Goal: Obtain resource: Obtain resource

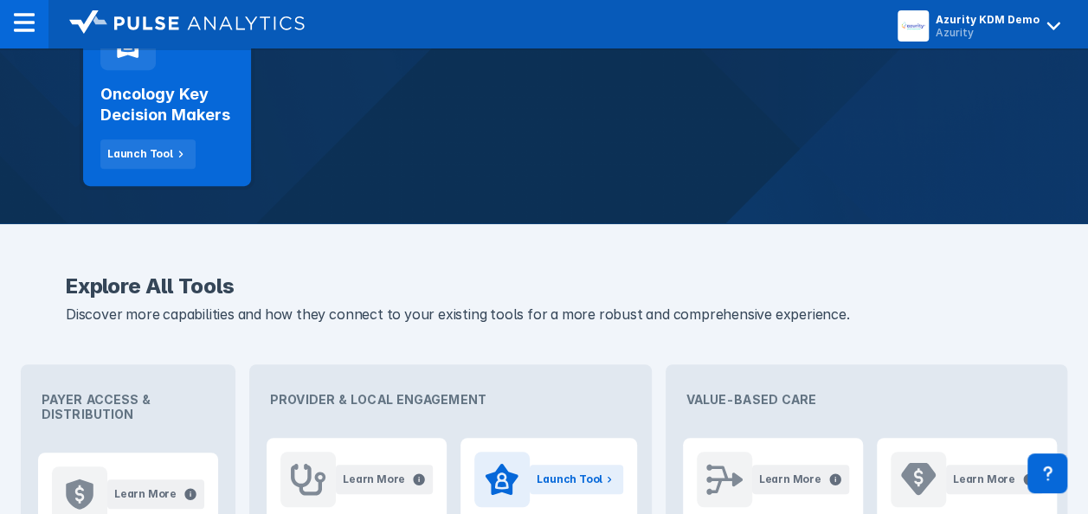
scroll to position [305, 0]
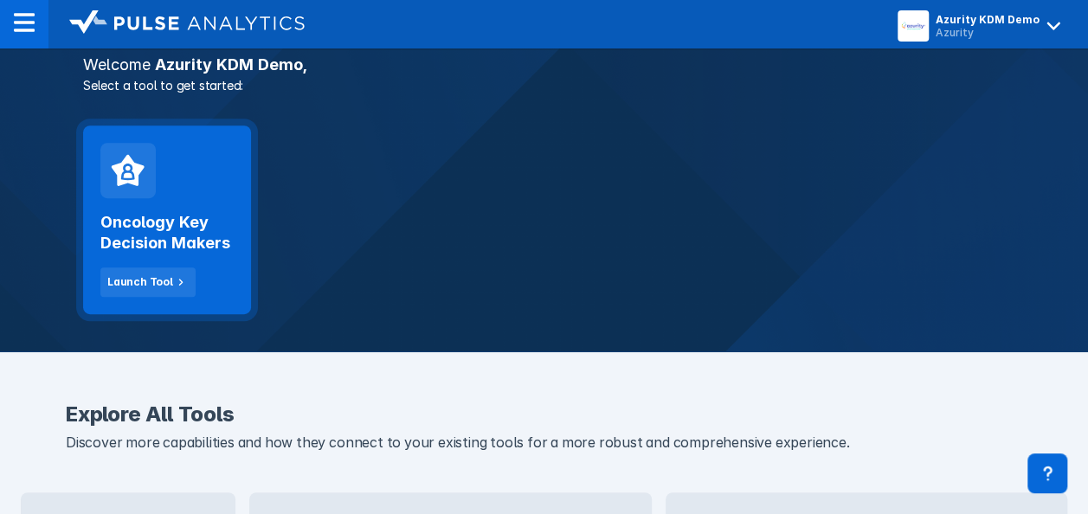
click at [197, 226] on h2 "Oncology Key Decision Makers" at bounding box center [166, 233] width 133 height 42
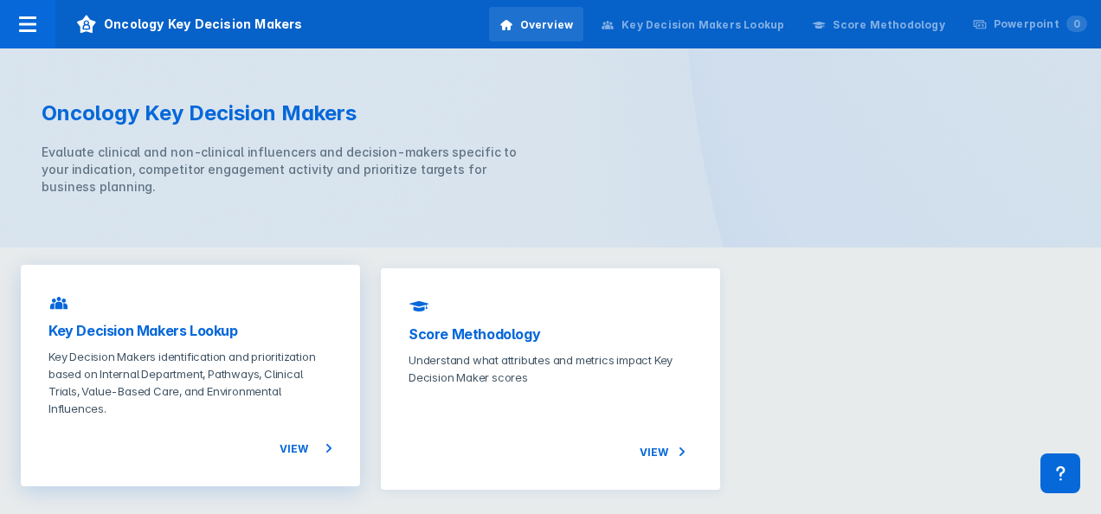
click at [296, 448] on span "View" at bounding box center [306, 448] width 53 height 21
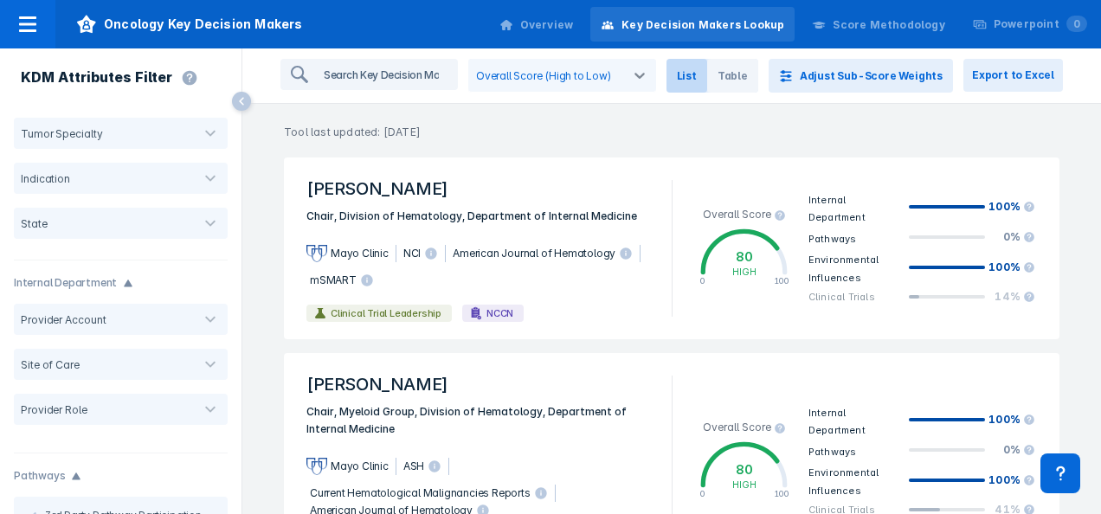
click at [421, 74] on input "search" at bounding box center [386, 75] width 139 height 28
click at [30, 33] on icon at bounding box center [27, 24] width 21 height 21
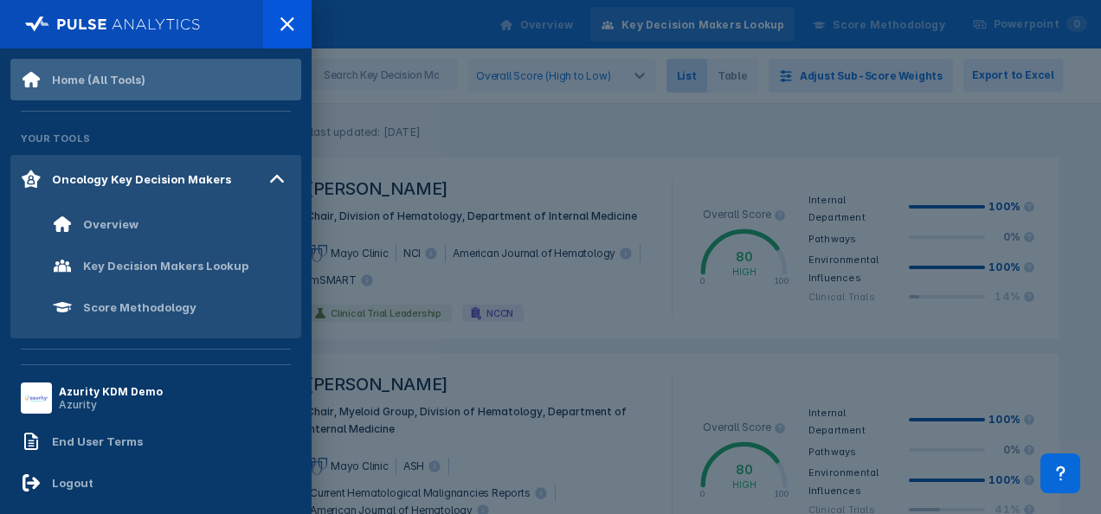
click at [101, 76] on div "Home (All Tools)" at bounding box center [98, 80] width 93 height 14
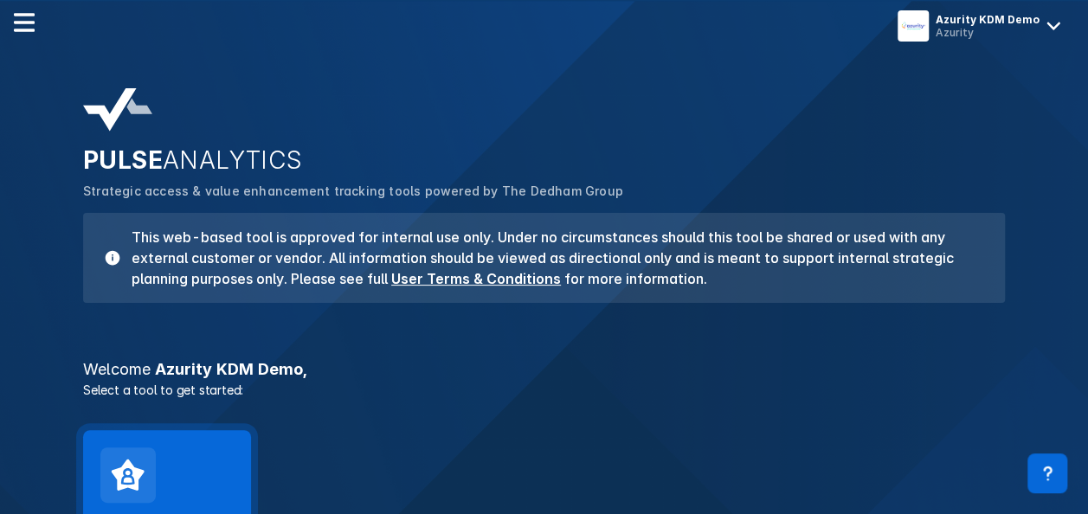
click at [110, 467] on icon at bounding box center [128, 475] width 36 height 36
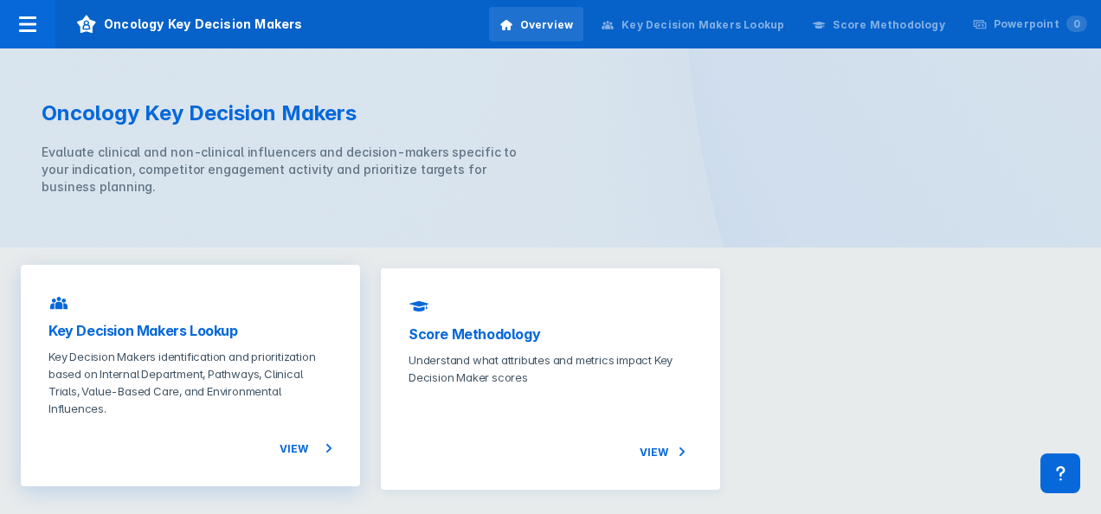
click at [289, 446] on span "View" at bounding box center [306, 448] width 53 height 21
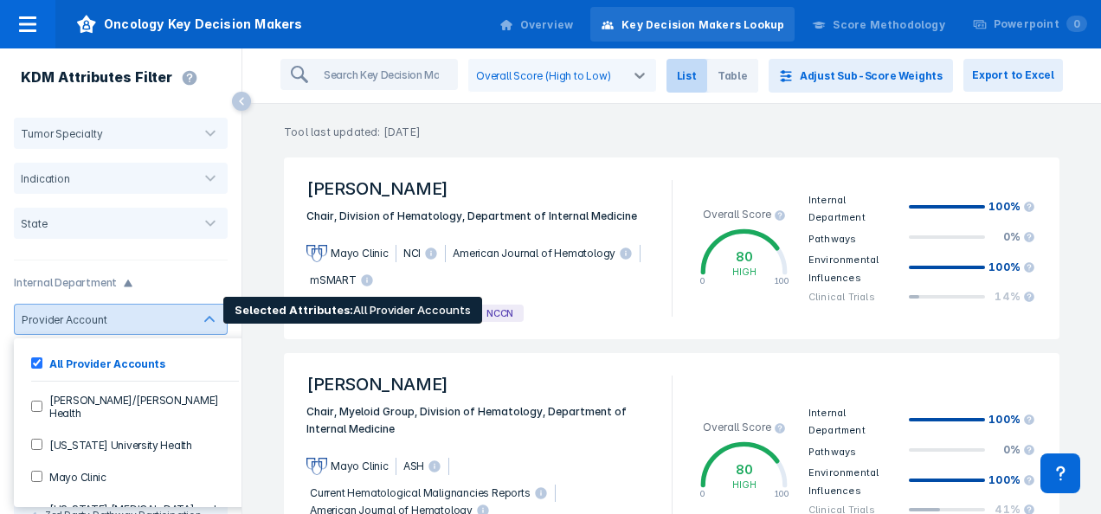
click at [37, 401] on Health-checkbox "[PERSON_NAME]/[PERSON_NAME] Health" at bounding box center [36, 406] width 11 height 11
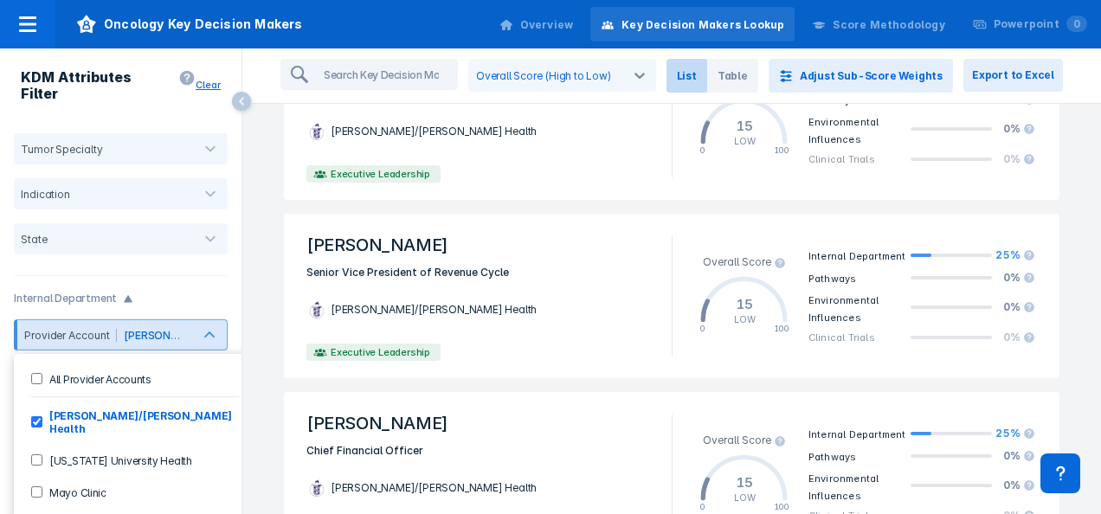
scroll to position [2410, 0]
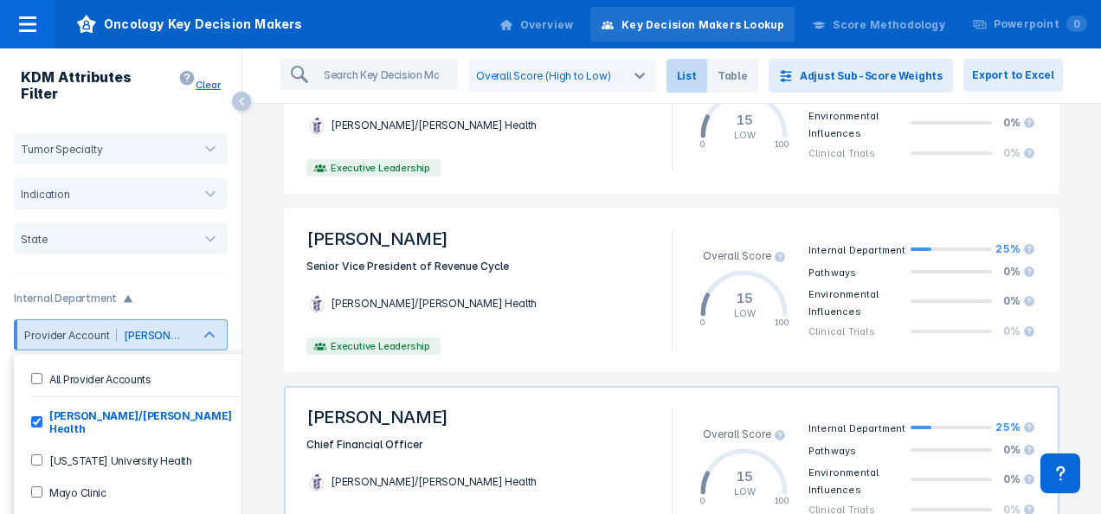
drag, startPoint x: 1094, startPoint y: 379, endPoint x: 734, endPoint y: 407, distance: 361.2
click at [734, 407] on div "Overall Score 15 LOW 0 100 Internal Department 25% Pathways 0% Environmental In…" at bounding box center [865, 468] width 365 height 127
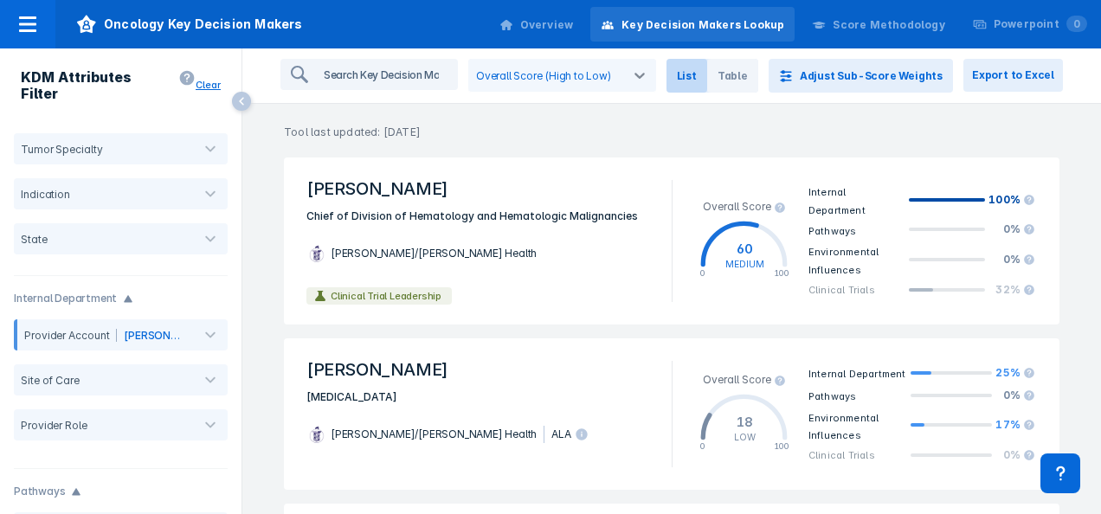
click at [437, 77] on input "search" at bounding box center [386, 75] width 139 height 28
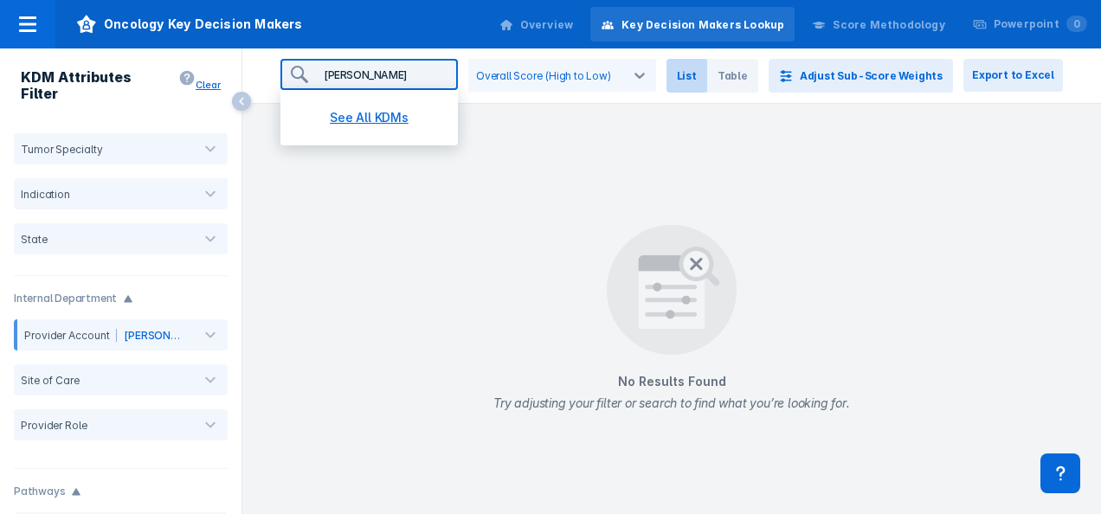
click at [386, 114] on button "See All KDMs" at bounding box center [369, 117] width 136 height 35
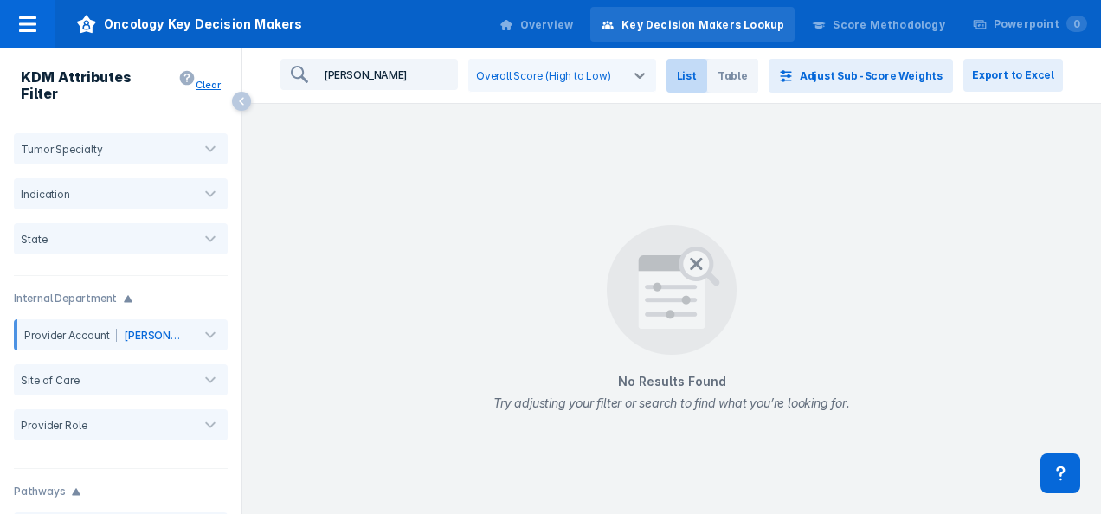
click at [386, 77] on input "[PERSON_NAME]" at bounding box center [386, 75] width 139 height 28
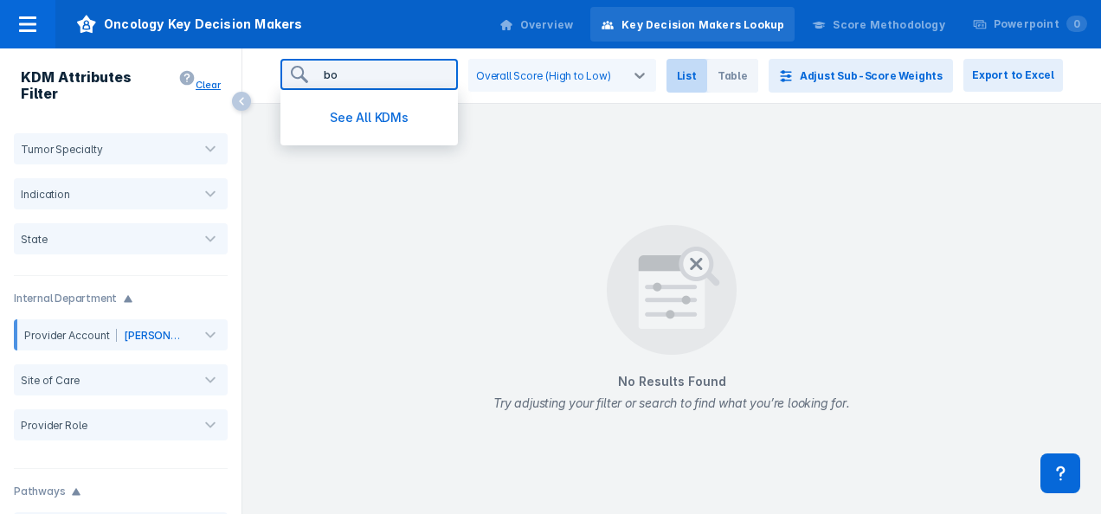
type input "b"
click at [386, 116] on button "See All KDMs" at bounding box center [369, 117] width 136 height 35
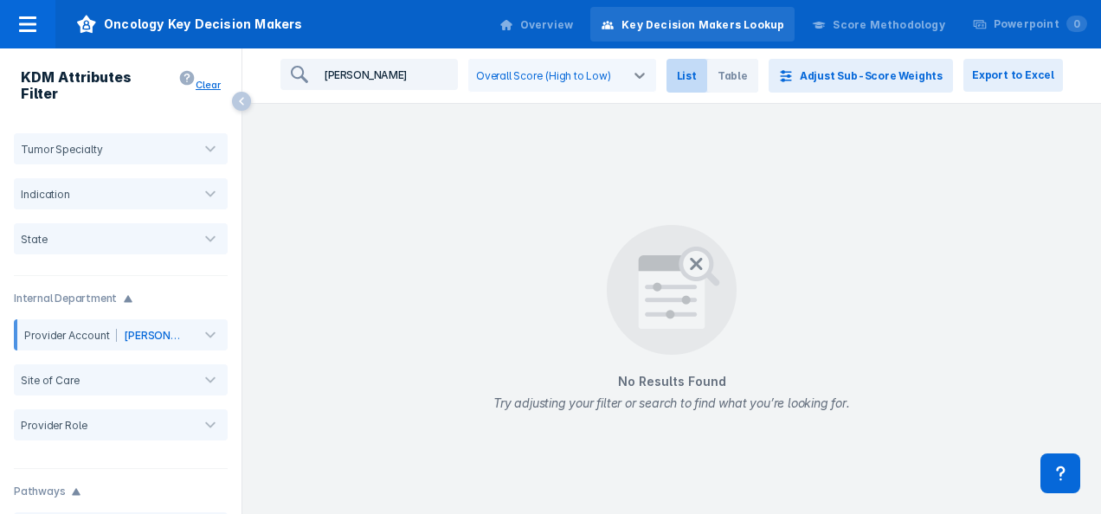
click at [393, 74] on input "[PERSON_NAME]" at bounding box center [386, 75] width 139 height 28
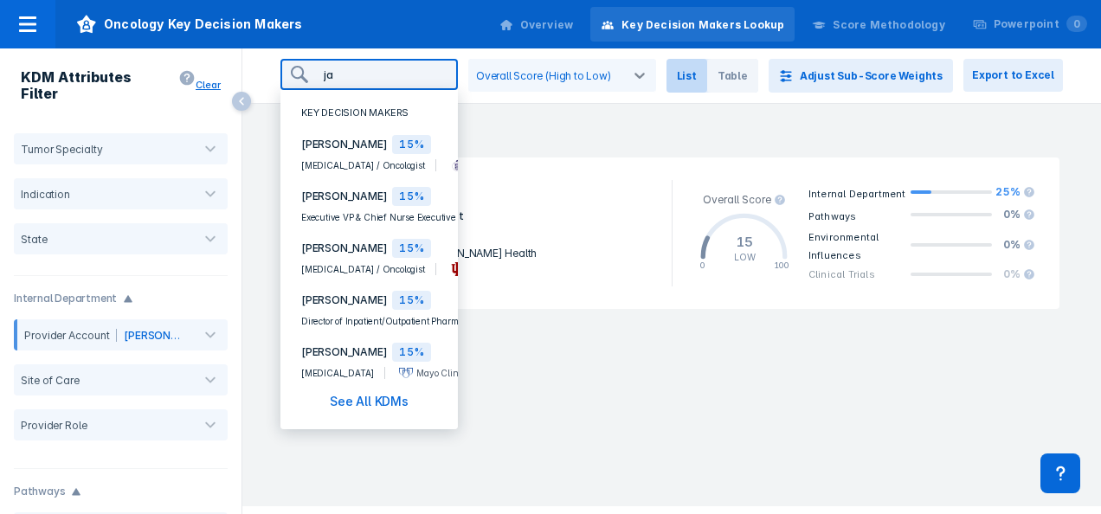
type input "j"
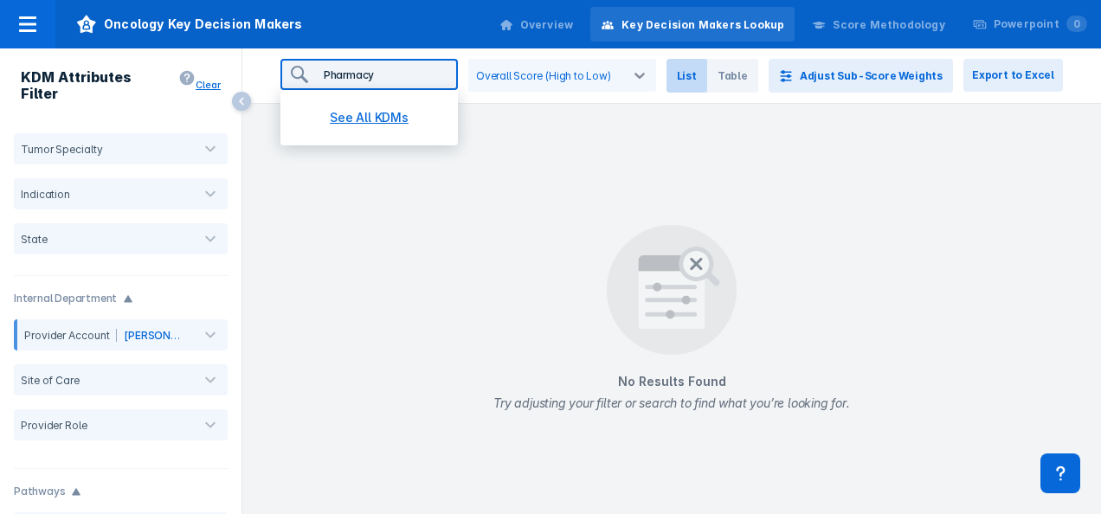
click at [388, 111] on button "See All KDMs" at bounding box center [369, 117] width 136 height 35
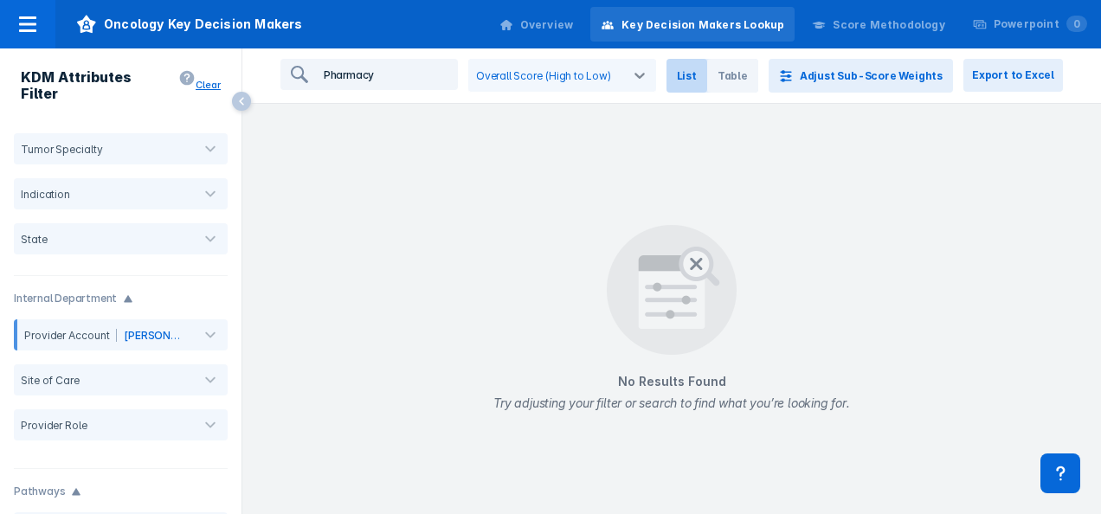
click at [379, 76] on input "Pharmacy" at bounding box center [386, 75] width 139 height 28
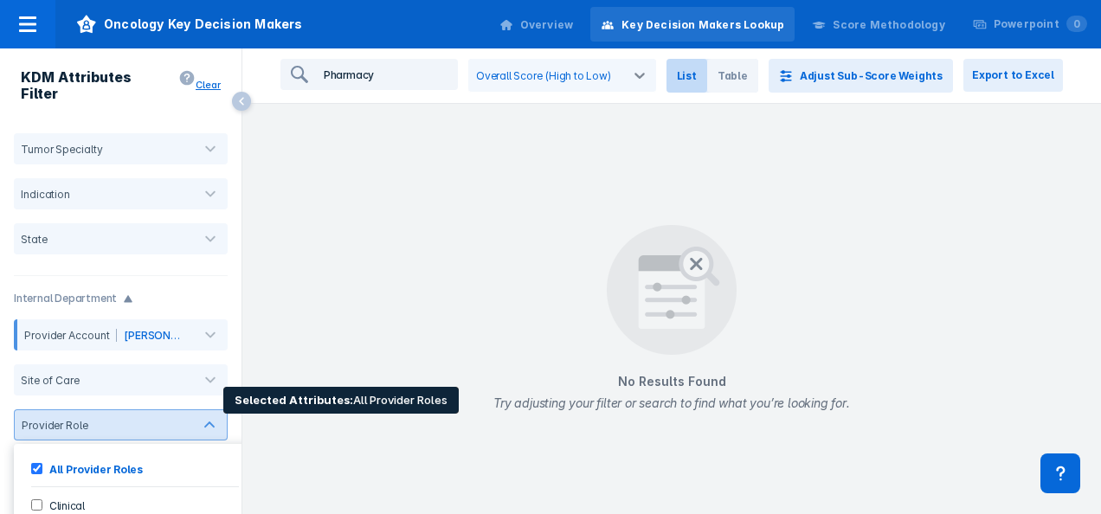
click at [64, 419] on div "Provider Role" at bounding box center [52, 425] width 74 height 13
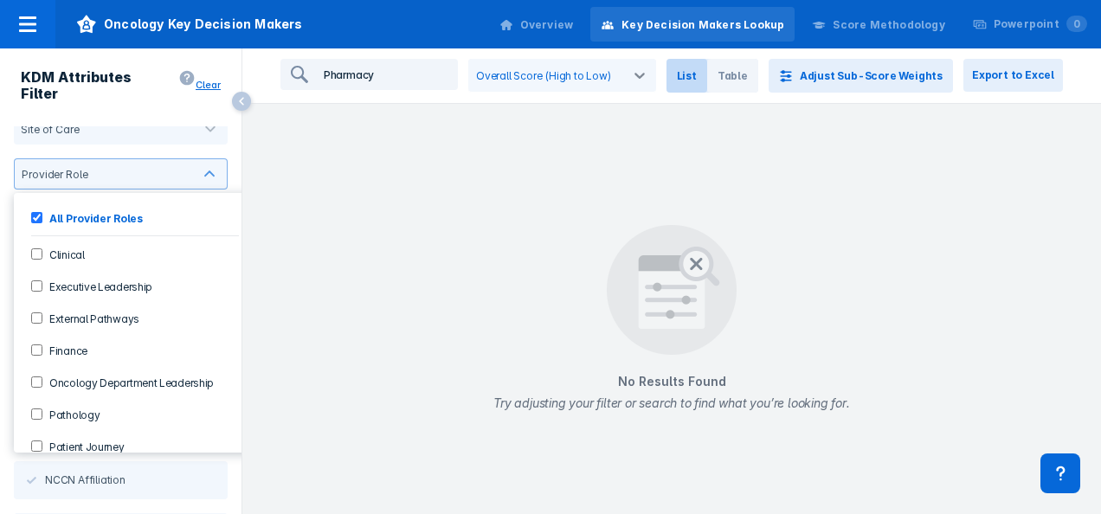
scroll to position [279, 0]
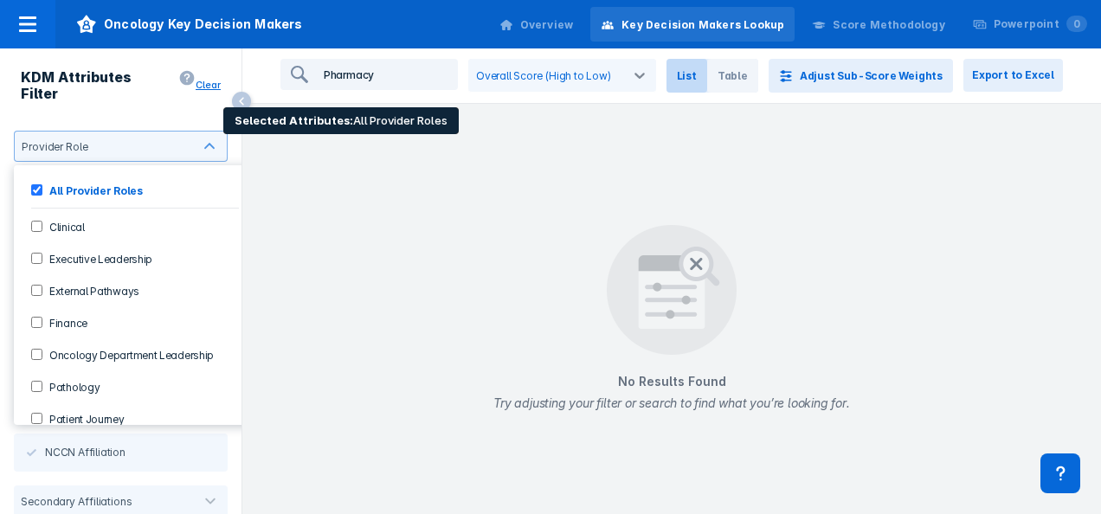
click at [36, 317] on input "Finance" at bounding box center [36, 322] width 11 height 11
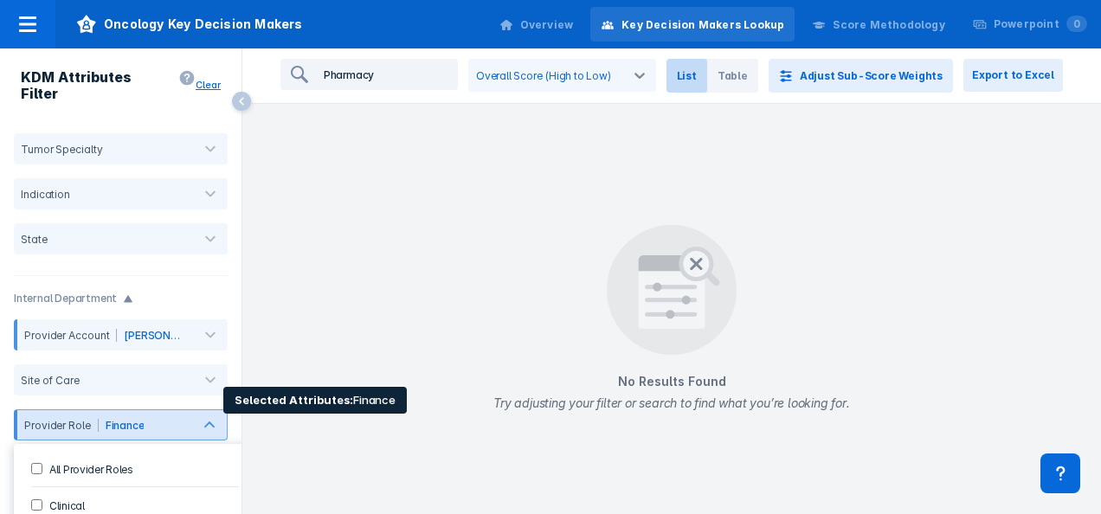
click at [117, 419] on span "Finance" at bounding box center [125, 425] width 39 height 13
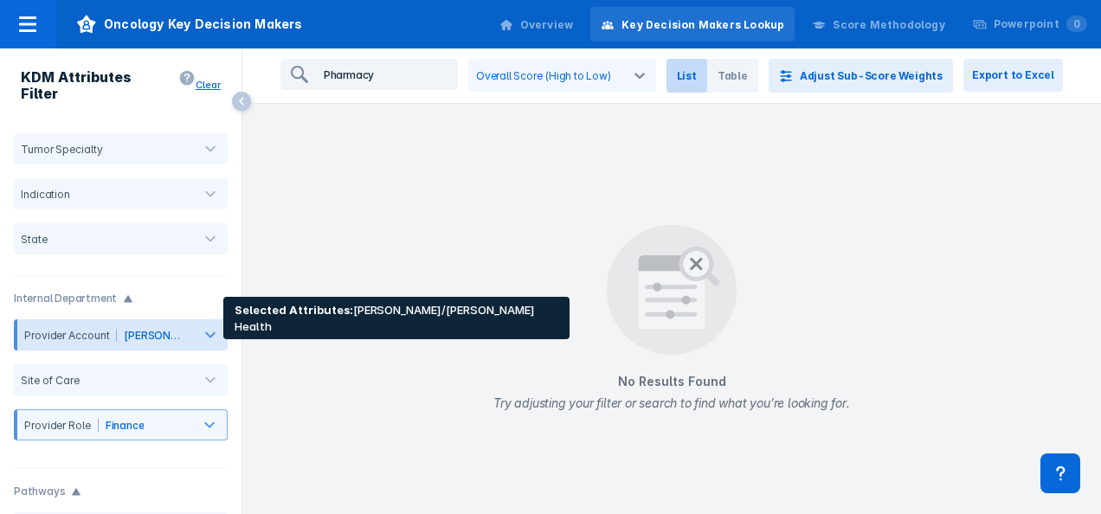
click at [142, 329] on span "[PERSON_NAME]/[PERSON_NAME] Health" at bounding box center [229, 335] width 211 height 13
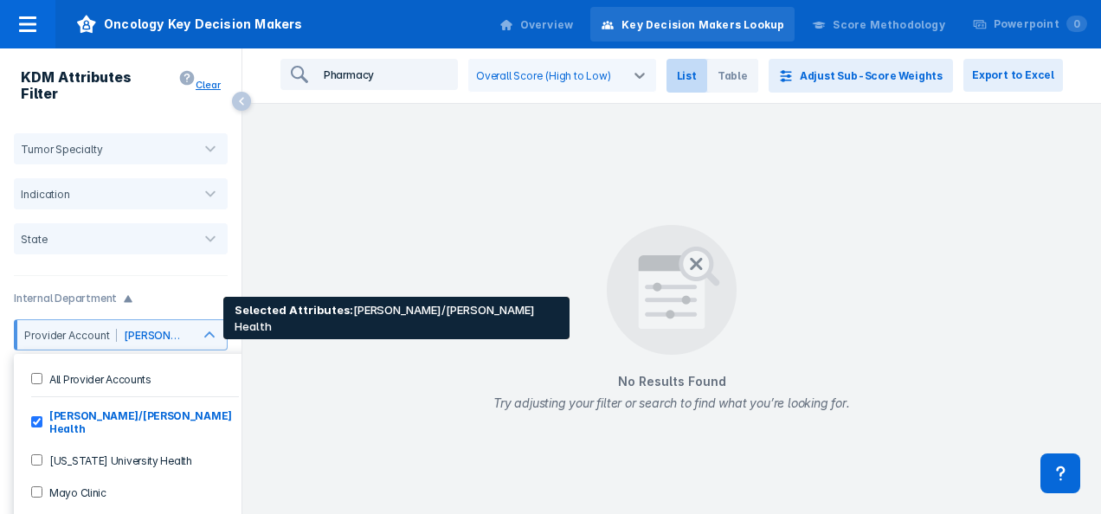
click at [132, 408] on label "[PERSON_NAME]/[PERSON_NAME] Health" at bounding box center [140, 422] width 197 height 28
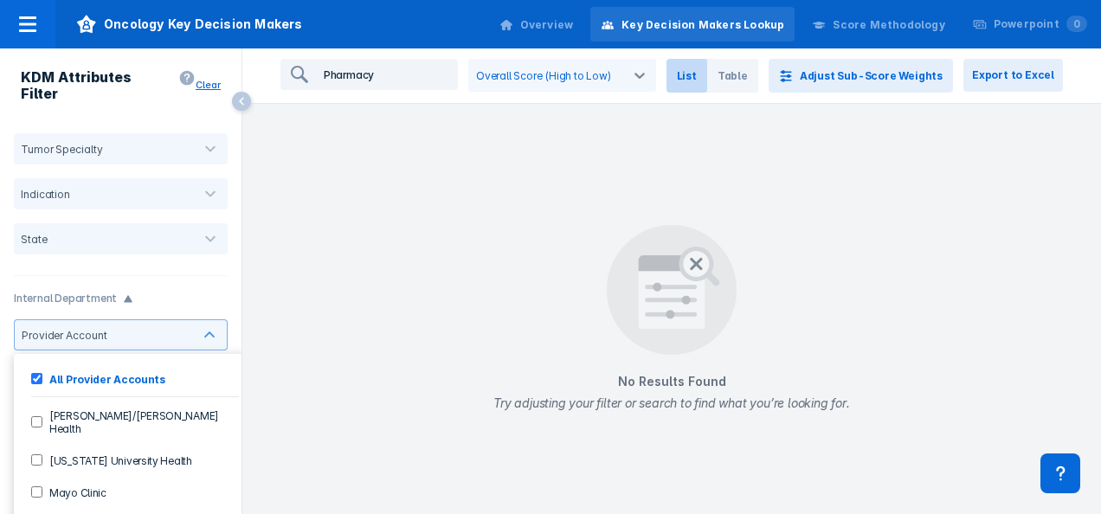
click at [419, 62] on input "Pharmacy" at bounding box center [386, 75] width 139 height 28
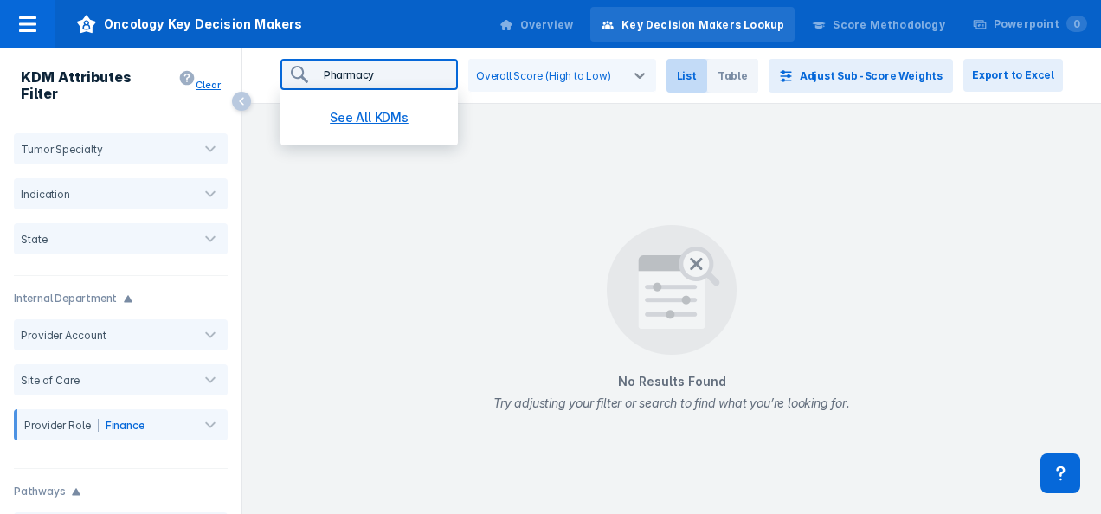
click at [408, 106] on button "See All KDMs" at bounding box center [369, 117] width 136 height 35
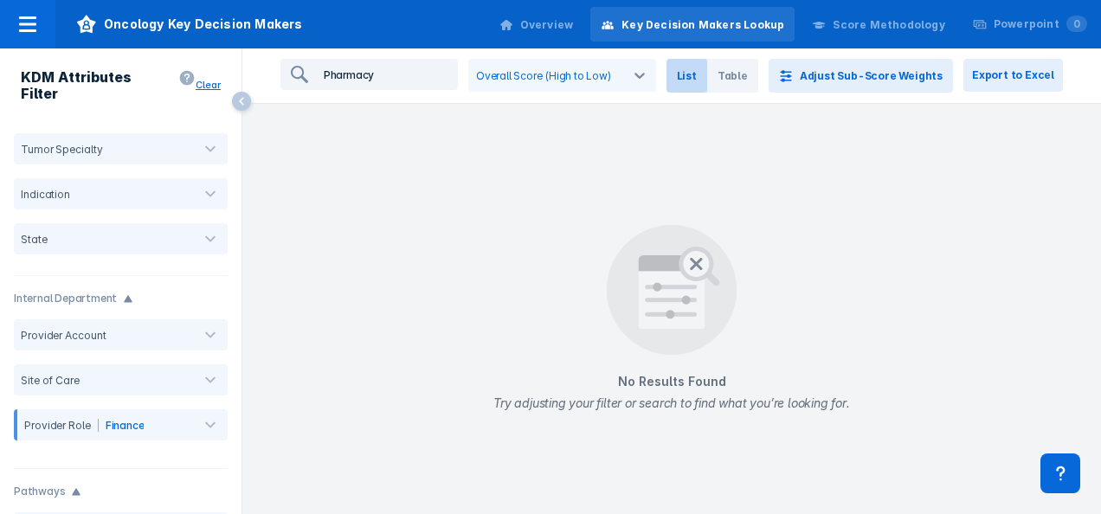
click at [407, 77] on input "Pharmacy" at bounding box center [386, 75] width 139 height 28
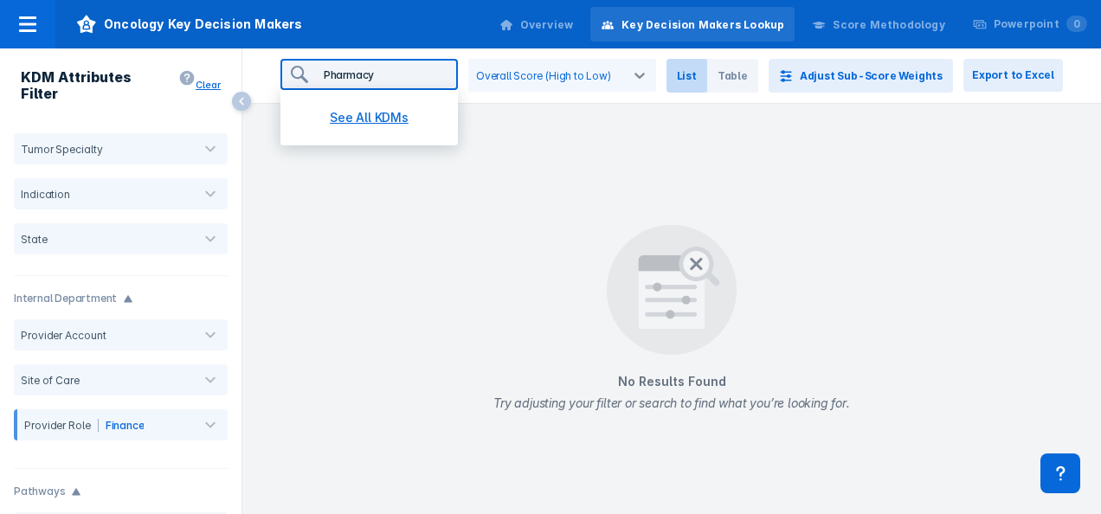
click at [366, 118] on button "See All KDMs" at bounding box center [369, 117] width 136 height 35
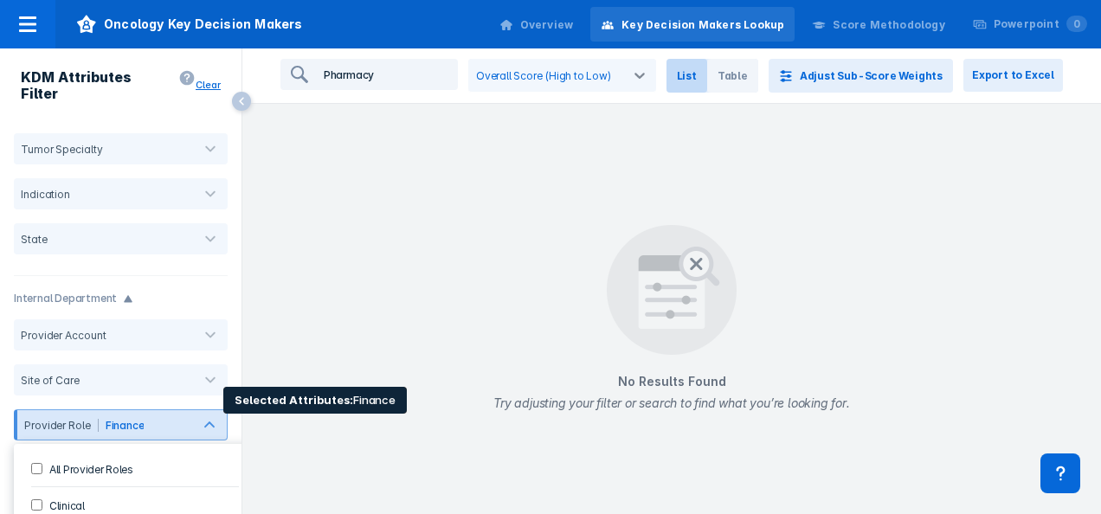
click at [41, 463] on Roles-checkbox "All Provider Roles" at bounding box center [36, 468] width 11 height 11
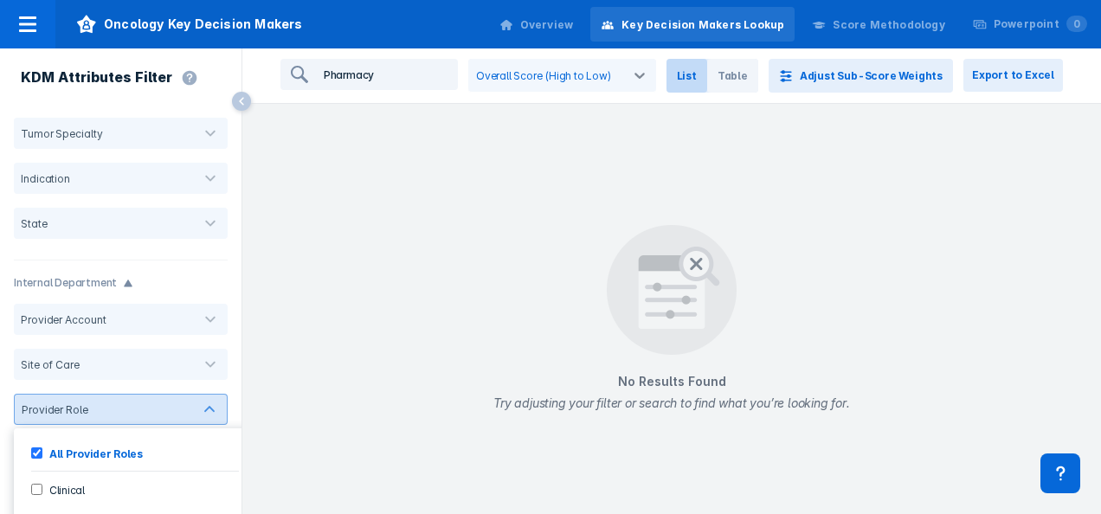
click at [456, 74] on input "Pharmacy" at bounding box center [386, 75] width 139 height 28
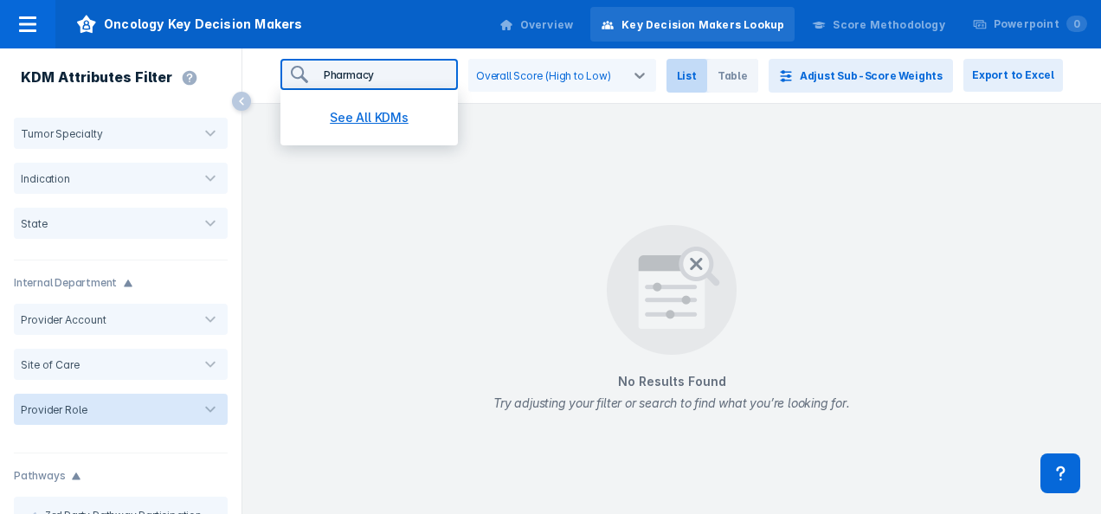
click at [393, 118] on button "See All KDMs" at bounding box center [369, 117] width 136 height 35
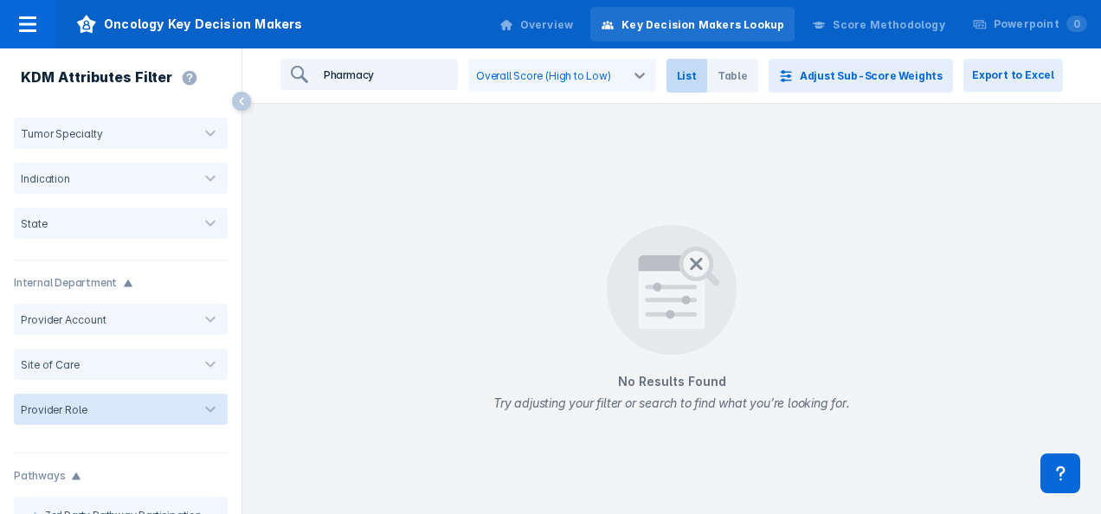
click at [410, 85] on input "Pharmacy" at bounding box center [386, 75] width 139 height 28
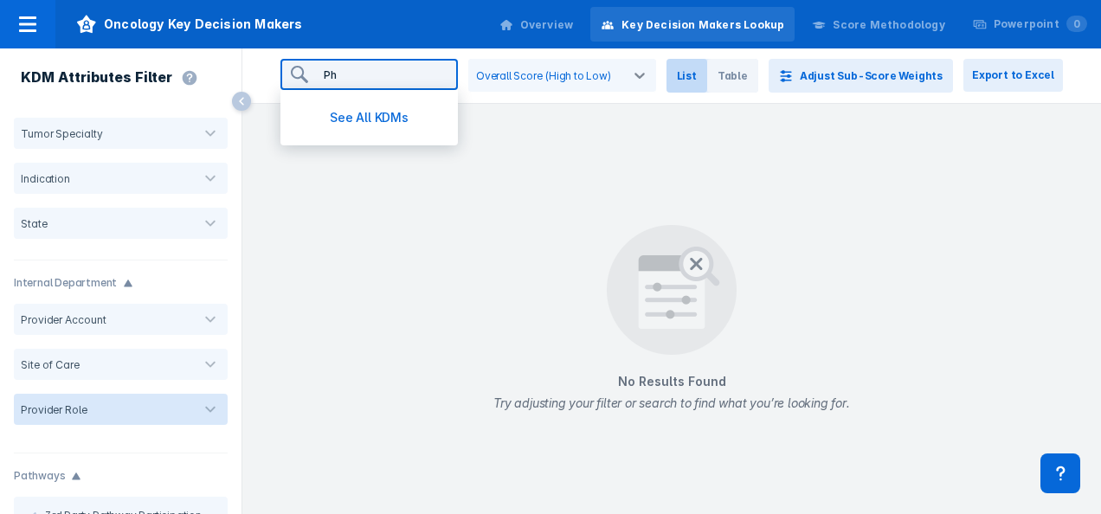
type input "P"
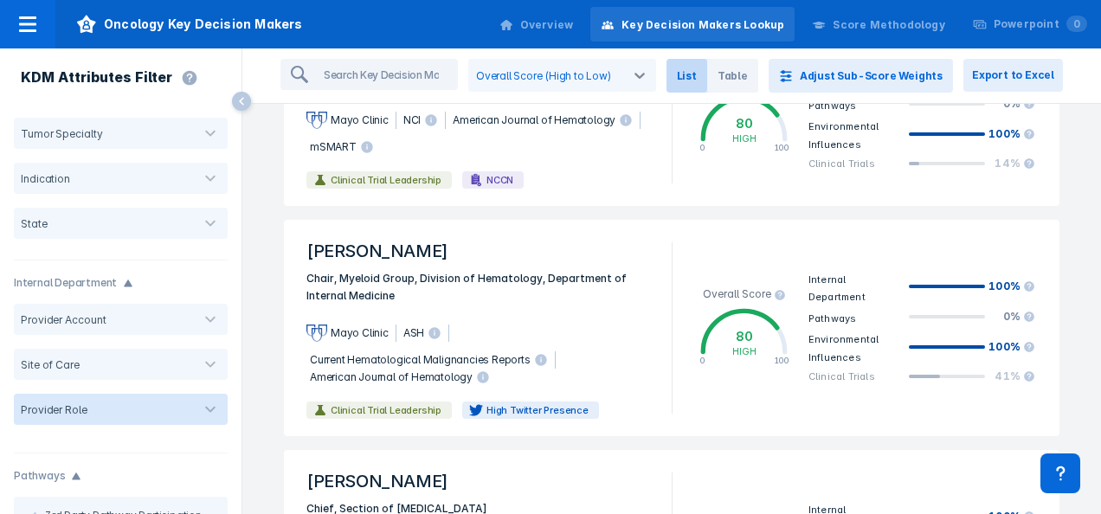
scroll to position [146, 0]
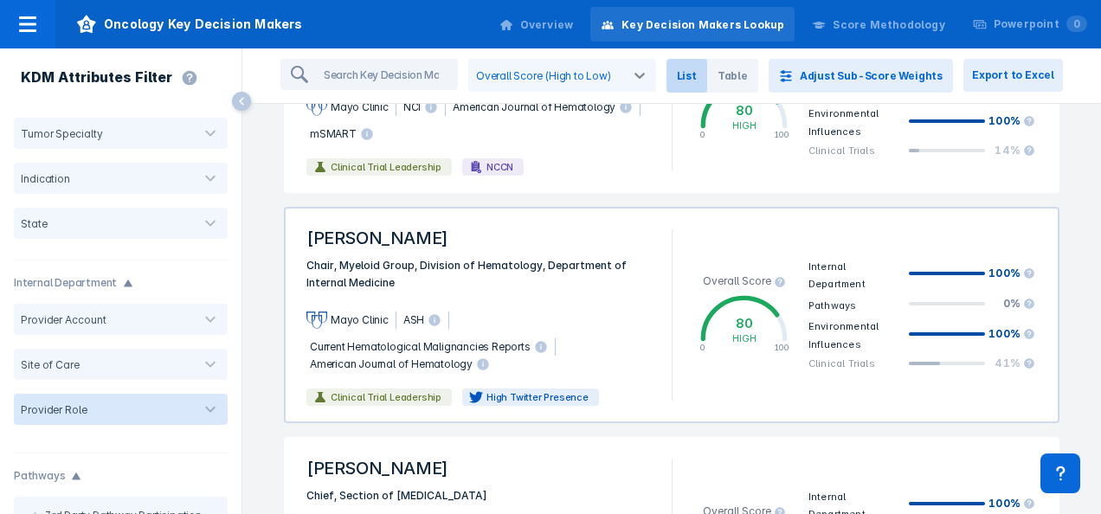
click at [383, 231] on span "[PERSON_NAME]" at bounding box center [478, 238] width 365 height 38
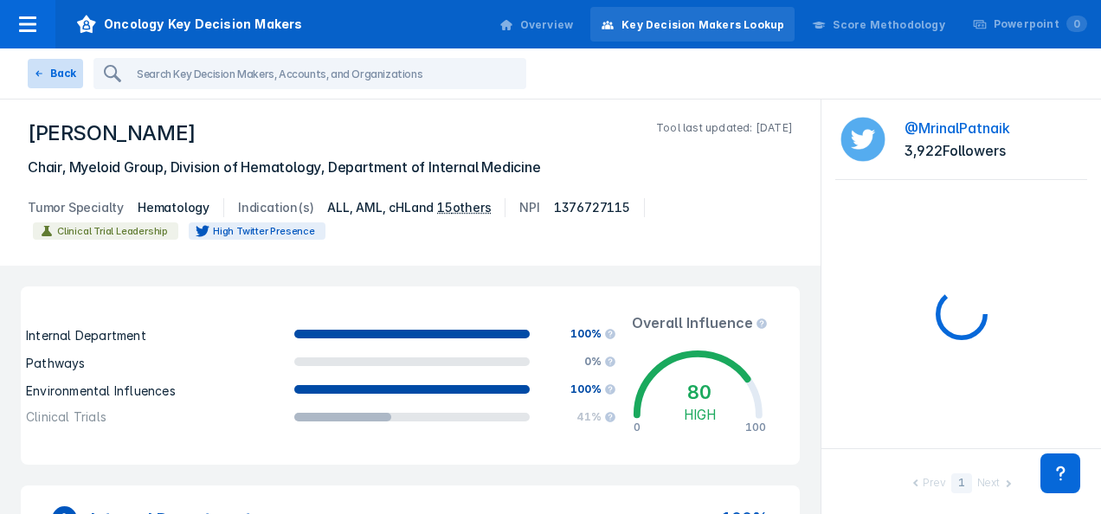
click at [56, 68] on button "Back" at bounding box center [55, 73] width 55 height 29
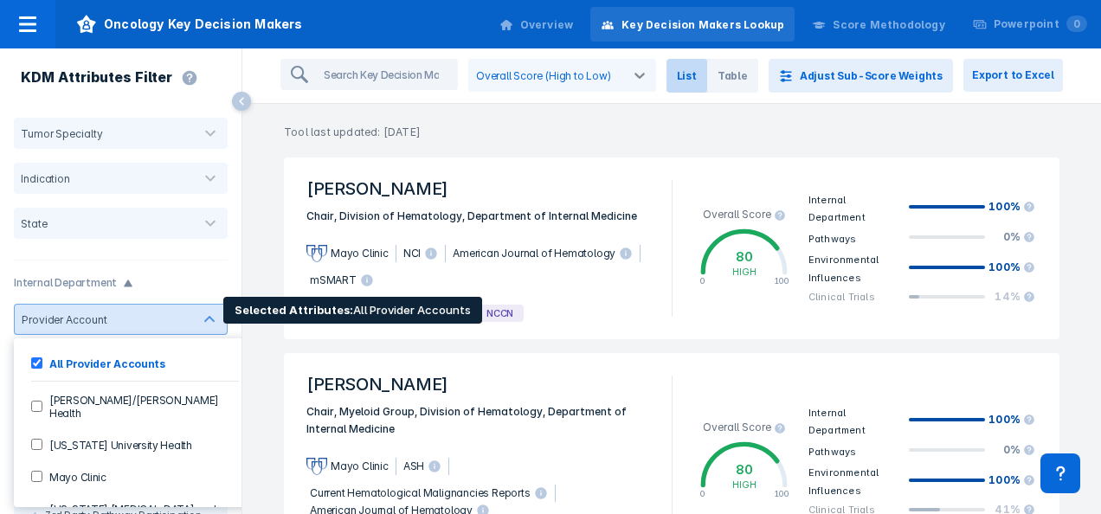
click at [36, 401] on Health-checkbox "[PERSON_NAME]/[PERSON_NAME] Health" at bounding box center [36, 406] width 11 height 11
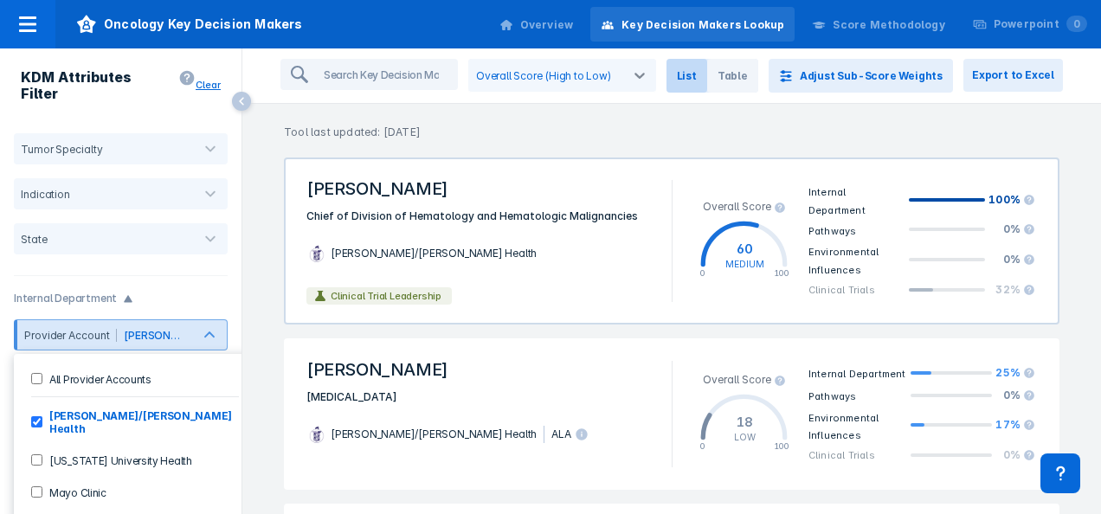
click at [455, 225] on div "[PERSON_NAME]/[PERSON_NAME] Health" at bounding box center [478, 253] width 365 height 57
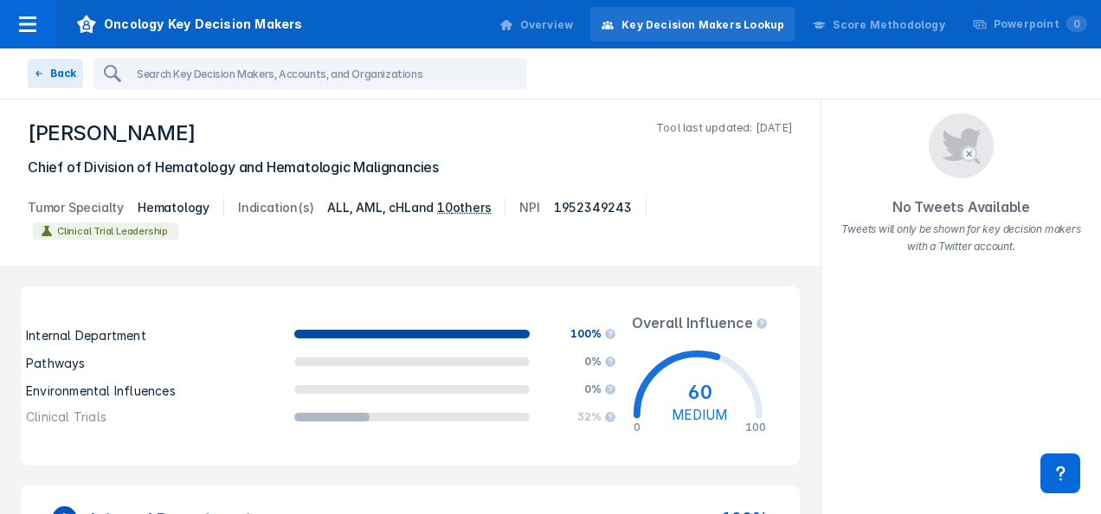
click at [886, 16] on div "Score Methodology" at bounding box center [878, 25] width 153 height 36
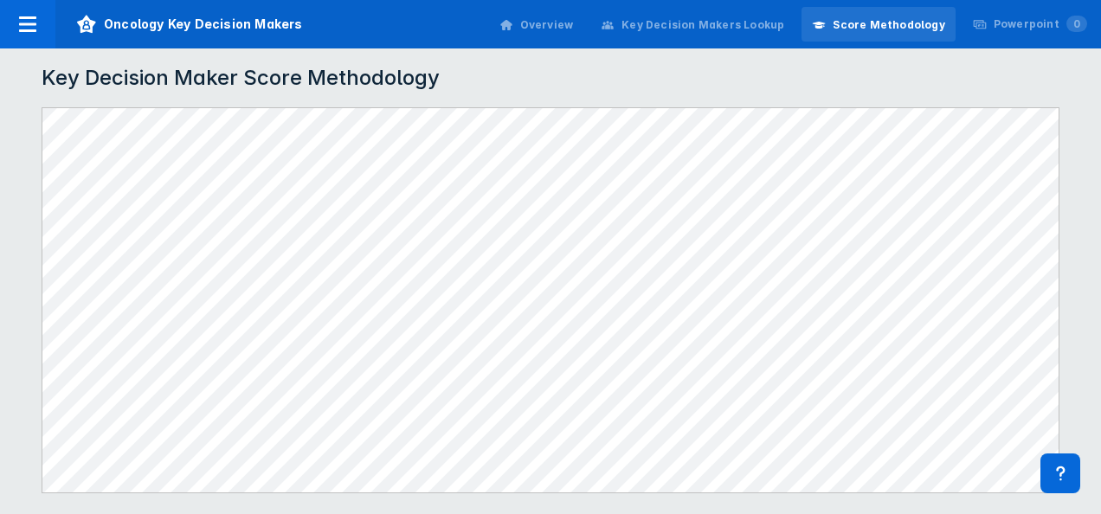
drag, startPoint x: 690, startPoint y: 13, endPoint x: 681, endPoint y: 24, distance: 14.2
click at [681, 24] on div "Key Decision Makers Lookup" at bounding box center [703, 25] width 163 height 16
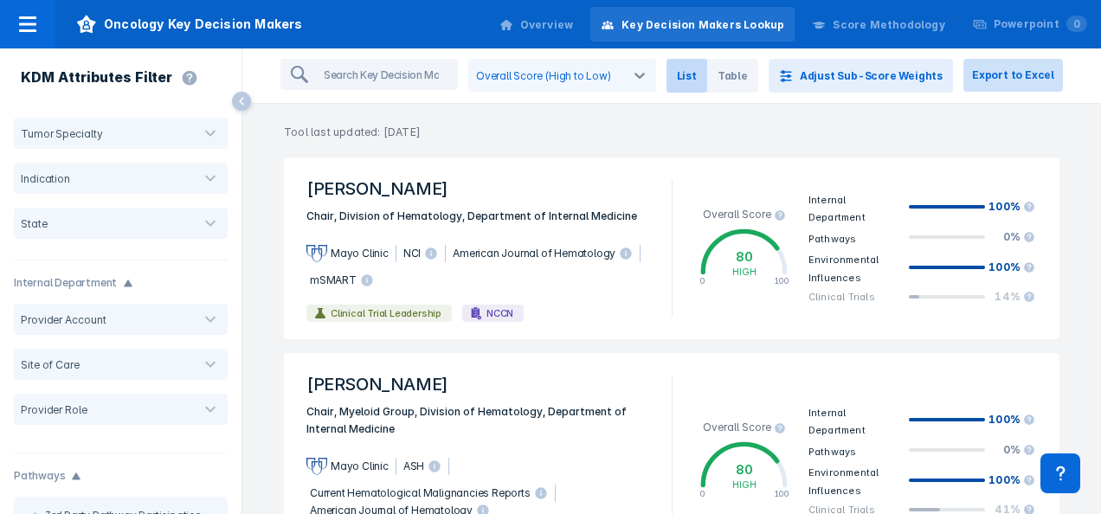
click at [1013, 68] on button "Export to Excel" at bounding box center [1014, 75] width 100 height 33
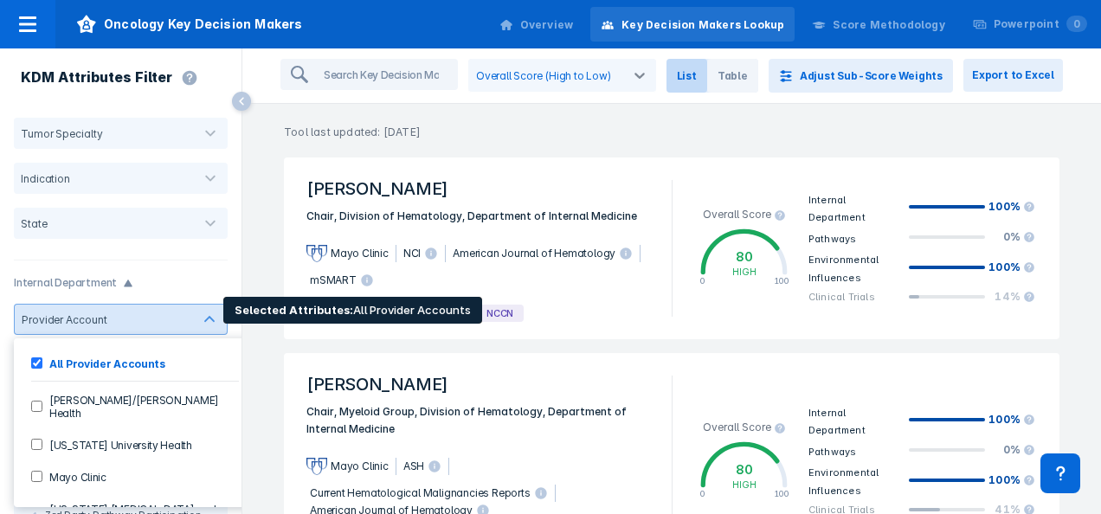
click at [34, 402] on Health-checkbox "[PERSON_NAME]/[PERSON_NAME] Health" at bounding box center [36, 406] width 11 height 11
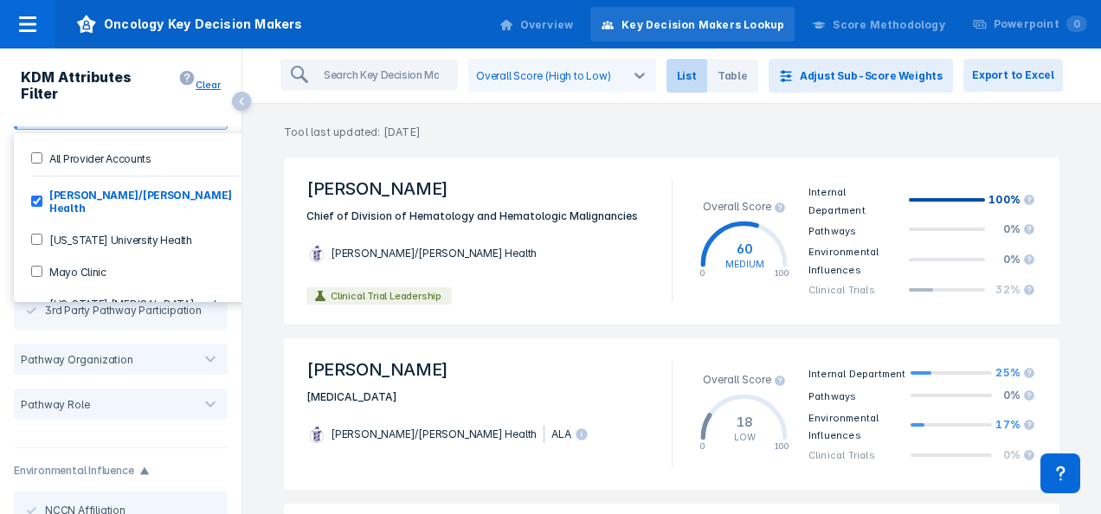
scroll to position [219, 0]
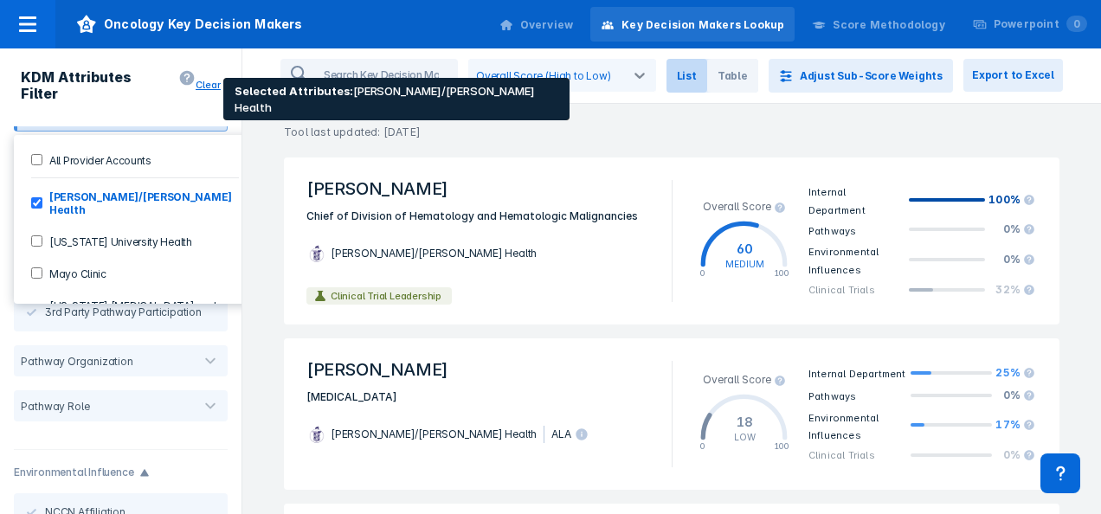
click at [41, 154] on Accounts-checkbox "All Provider Accounts" at bounding box center [36, 159] width 11 height 11
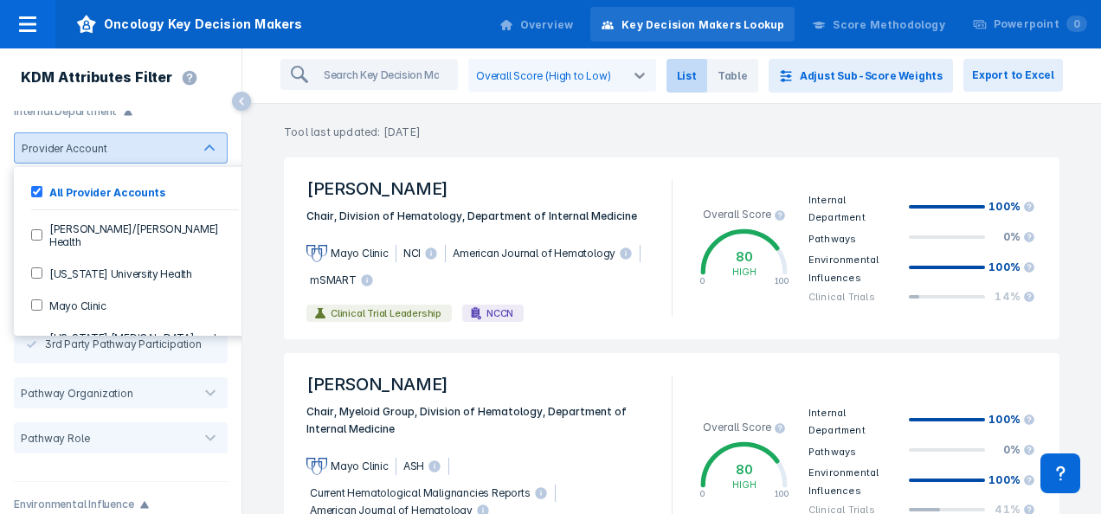
scroll to position [171, 0]
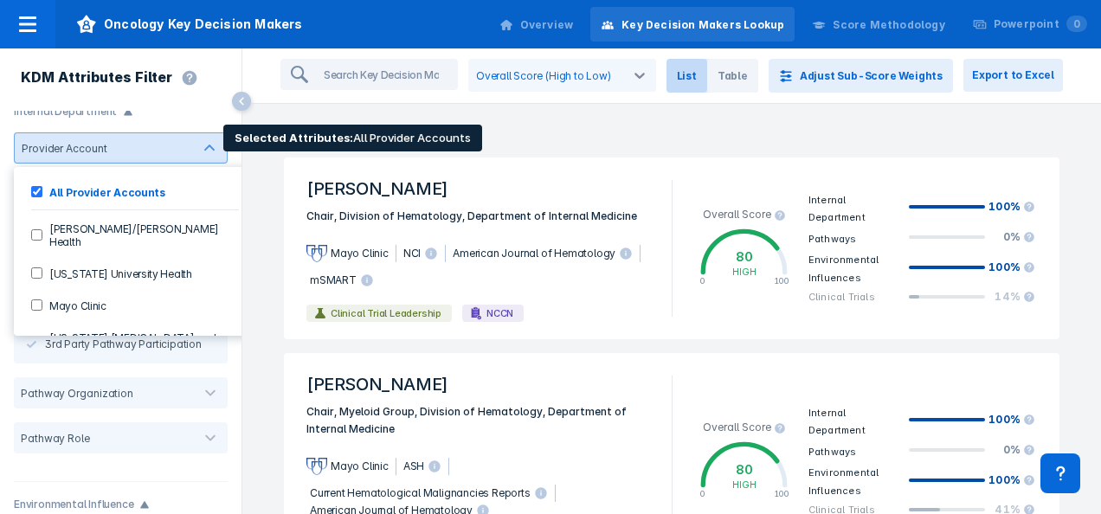
click at [38, 229] on Health-checkbox "[PERSON_NAME]/[PERSON_NAME] Health" at bounding box center [36, 234] width 11 height 11
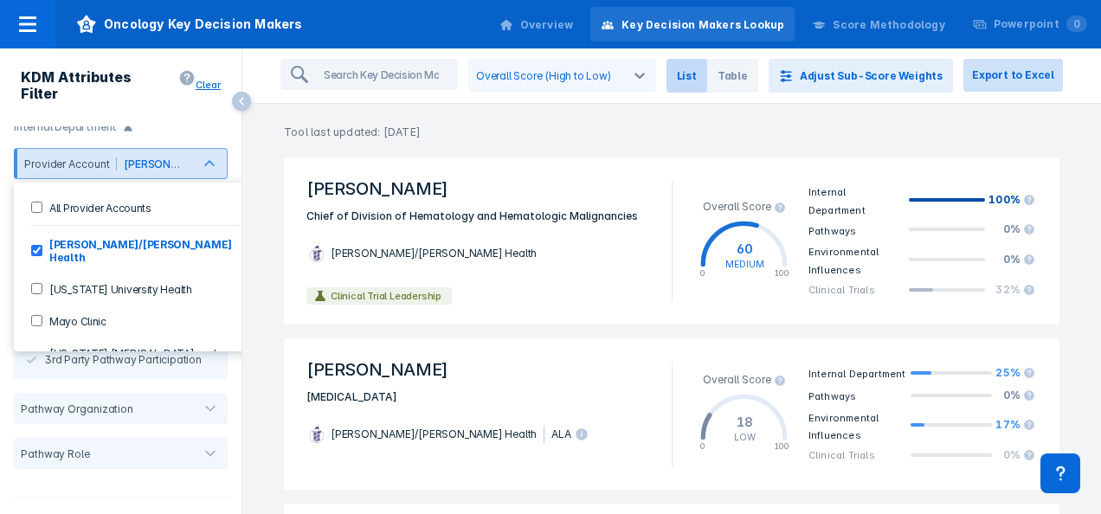
click at [1016, 72] on button "Export to Excel" at bounding box center [1014, 75] width 100 height 33
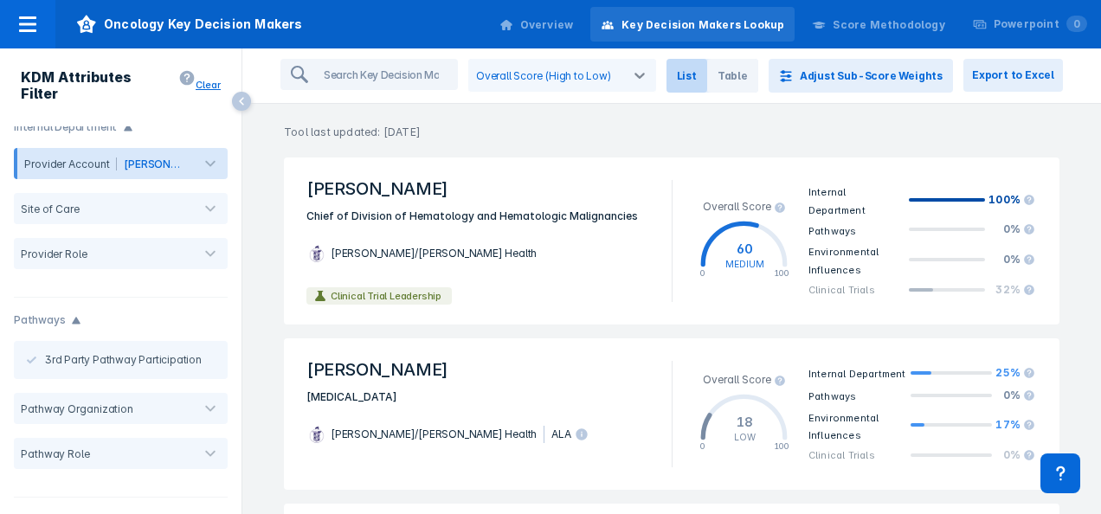
click at [405, 27] on div "Oncology Key Decision Makers Overview Key Decision Makers Lookup Score Methodol…" at bounding box center [550, 24] width 1101 height 48
